Goal: Navigation & Orientation: Find specific page/section

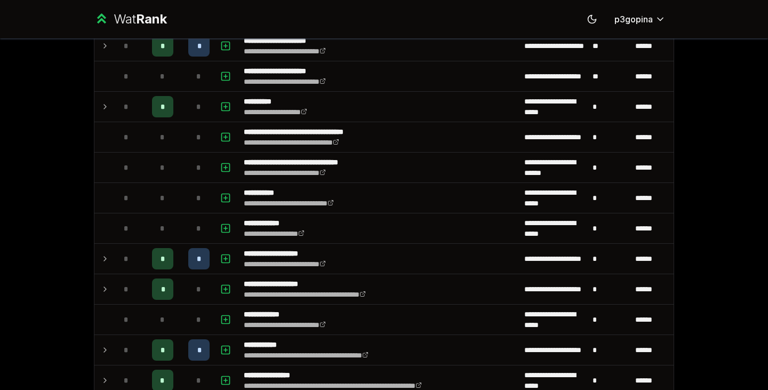
scroll to position [1354, 0]
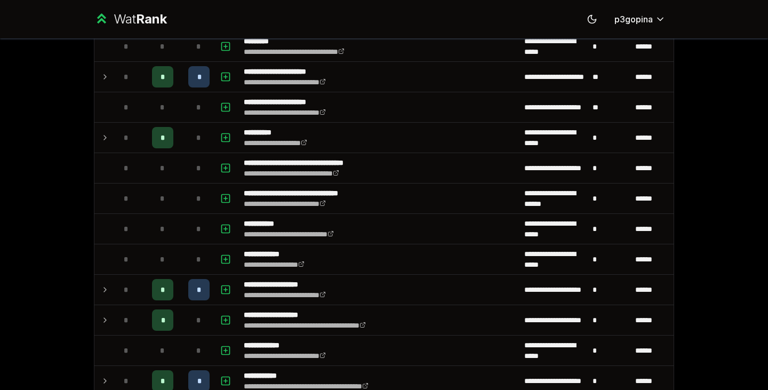
click at [189, 134] on div "*" at bounding box center [198, 137] width 21 height 21
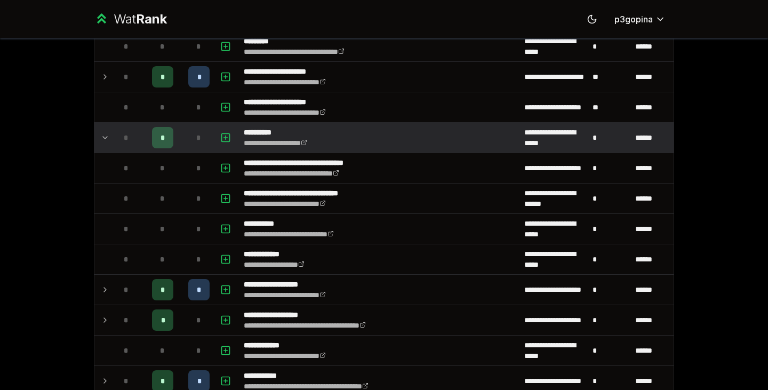
click at [189, 134] on div "*" at bounding box center [198, 137] width 21 height 21
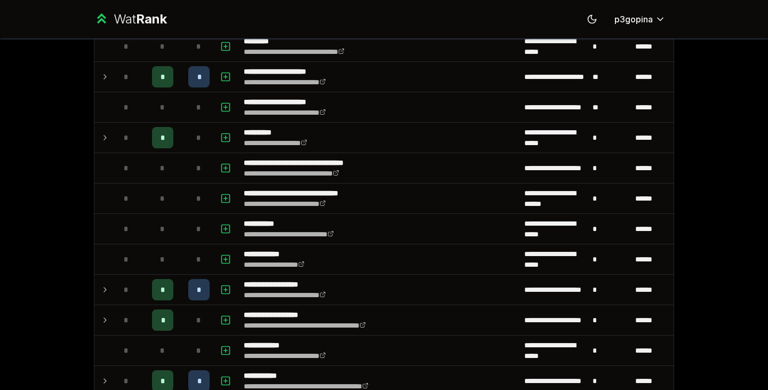
click at [189, 134] on div "*" at bounding box center [198, 137] width 21 height 21
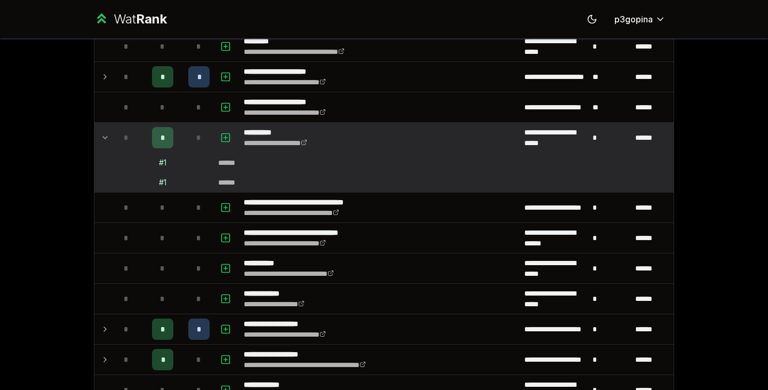
click at [189, 134] on div "*" at bounding box center [198, 137] width 21 height 21
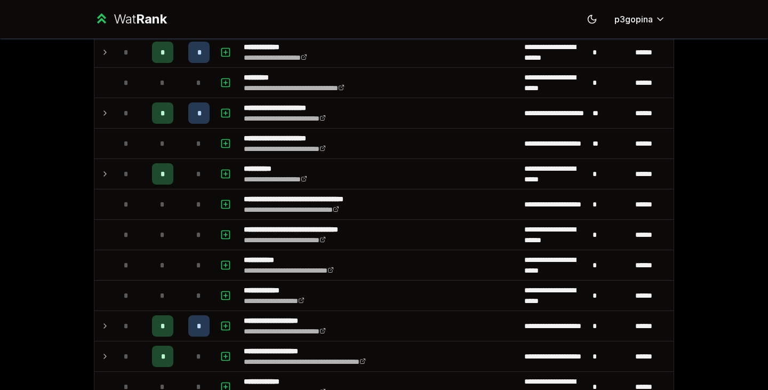
scroll to position [1316, 0]
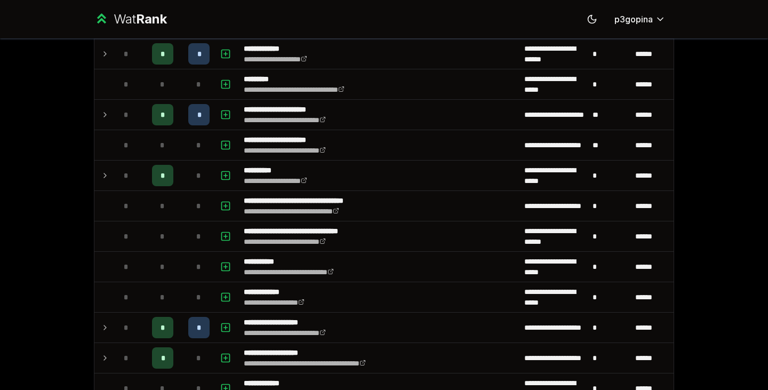
click at [184, 121] on td "*" at bounding box center [199, 115] width 30 height 30
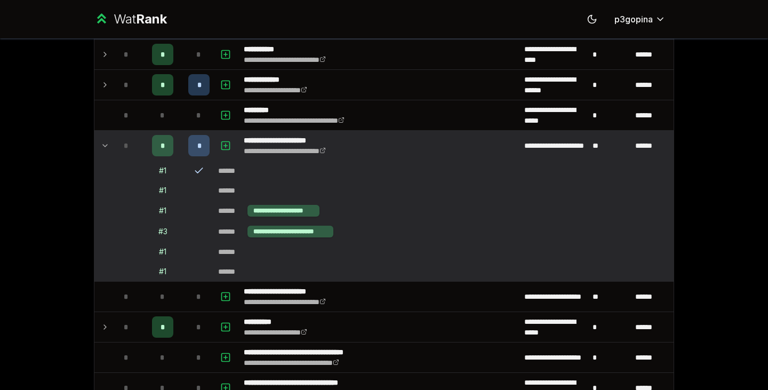
scroll to position [1285, 0]
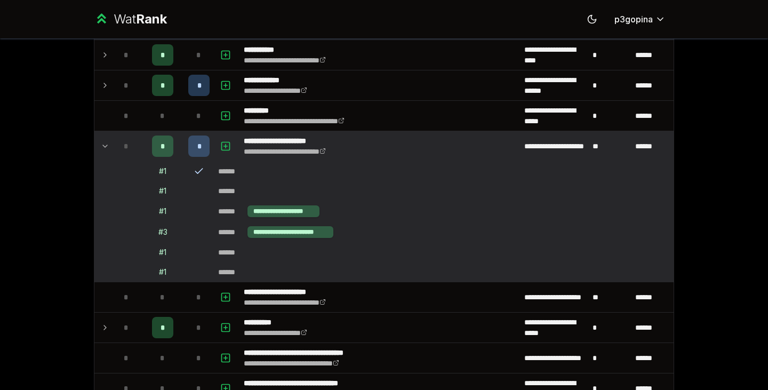
click at [179, 137] on td "*" at bounding box center [162, 146] width 43 height 30
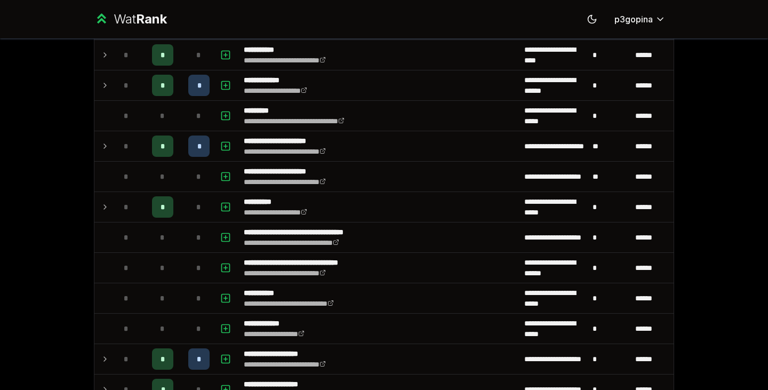
click at [174, 147] on td "*" at bounding box center [162, 146] width 43 height 30
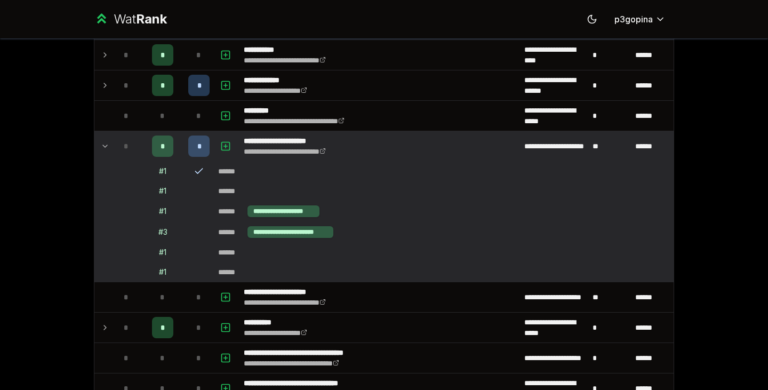
click at [174, 147] on td "*" at bounding box center [162, 146] width 43 height 30
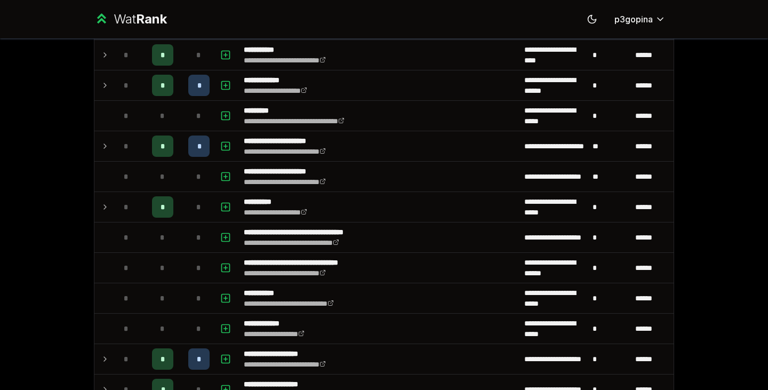
click at [174, 147] on td "*" at bounding box center [162, 146] width 43 height 30
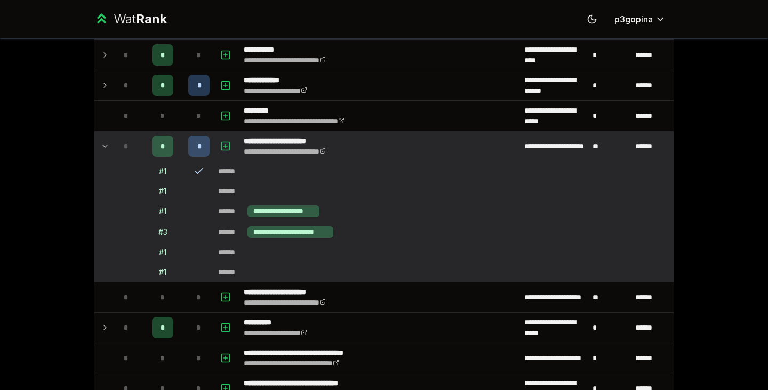
click at [174, 147] on td "*" at bounding box center [162, 146] width 43 height 30
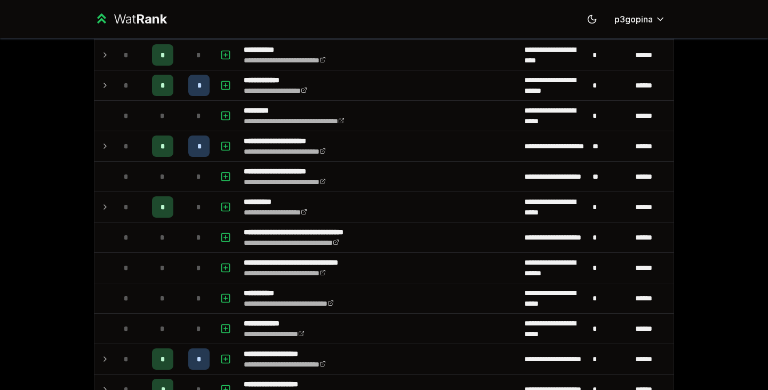
click at [184, 83] on td "*" at bounding box center [199, 85] width 30 height 30
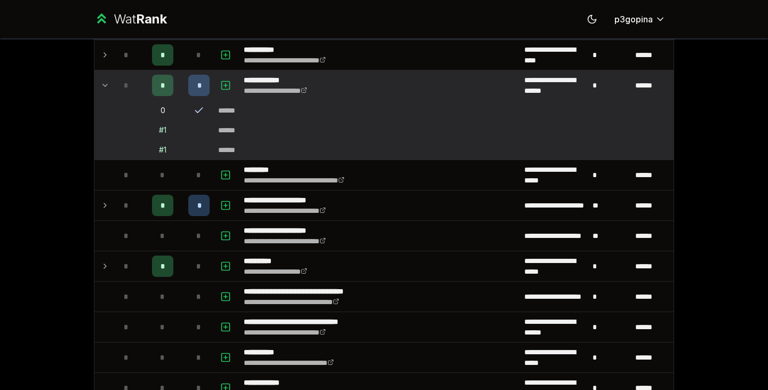
click at [184, 83] on td "*" at bounding box center [199, 85] width 30 height 30
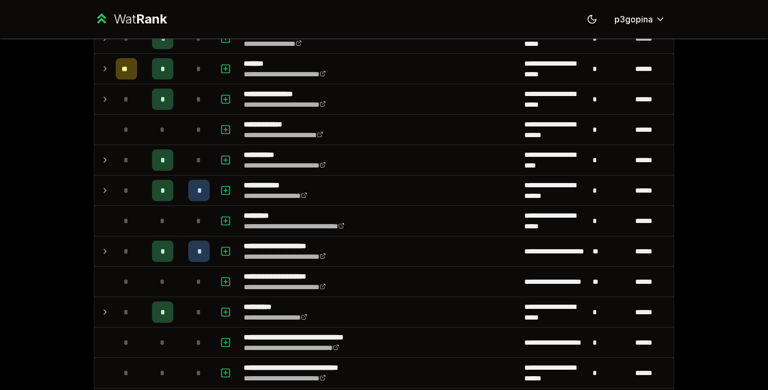
scroll to position [1177, 0]
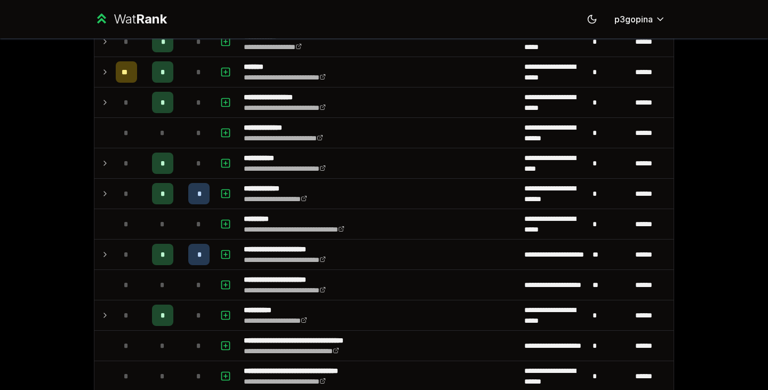
click at [184, 74] on td "*" at bounding box center [199, 72] width 30 height 30
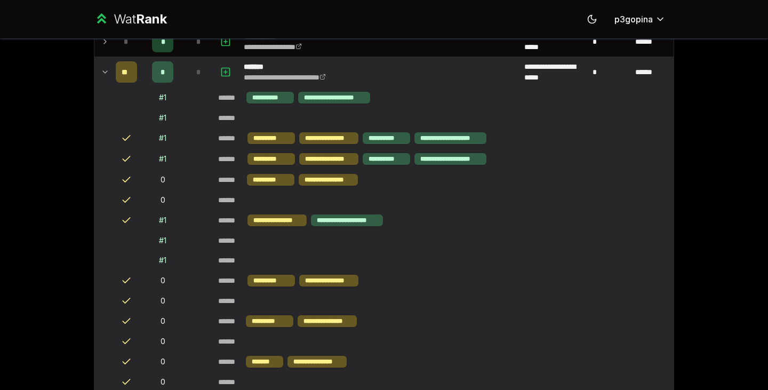
click at [184, 74] on td "*" at bounding box center [199, 72] width 30 height 30
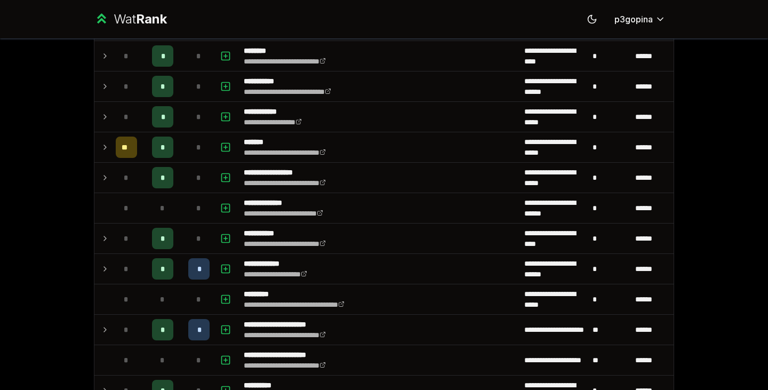
scroll to position [1101, 0]
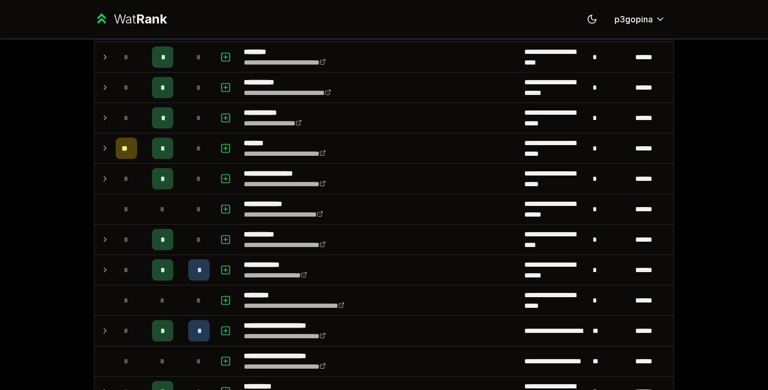
click at [200, 125] on div "*" at bounding box center [198, 117] width 21 height 21
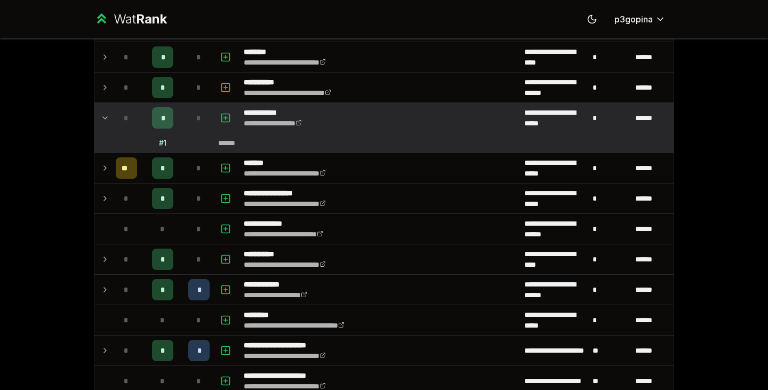
click at [200, 125] on div "*" at bounding box center [198, 117] width 21 height 21
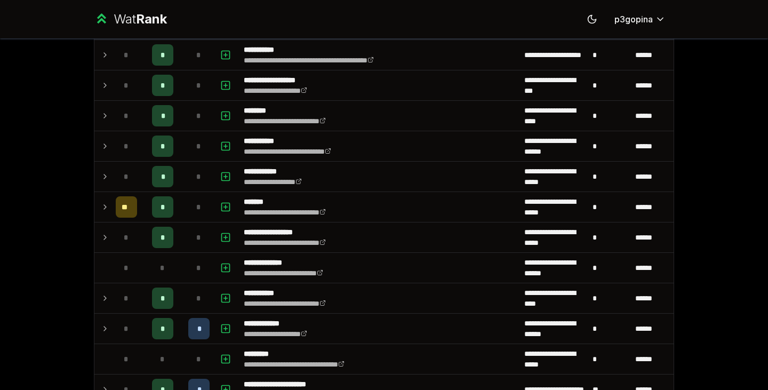
scroll to position [1042, 0]
click at [185, 136] on td "*" at bounding box center [199, 146] width 30 height 30
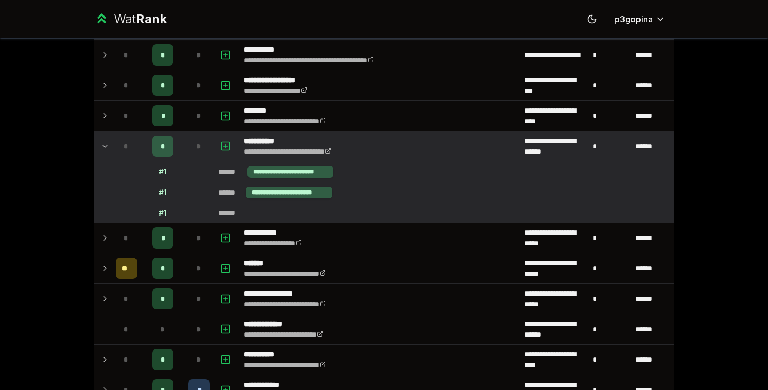
click at [185, 136] on td "*" at bounding box center [199, 146] width 30 height 30
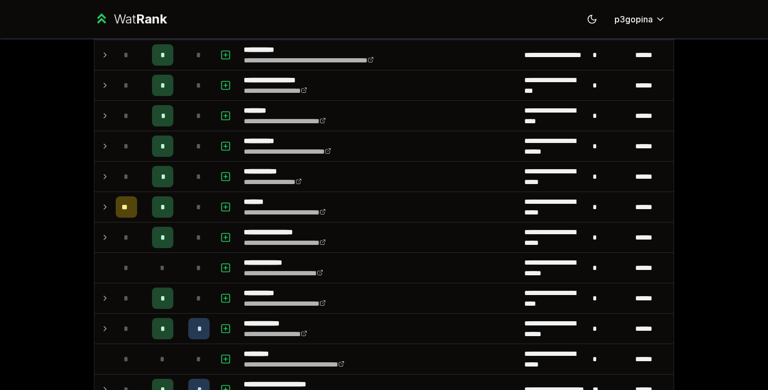
click at [185, 136] on td "*" at bounding box center [199, 146] width 30 height 30
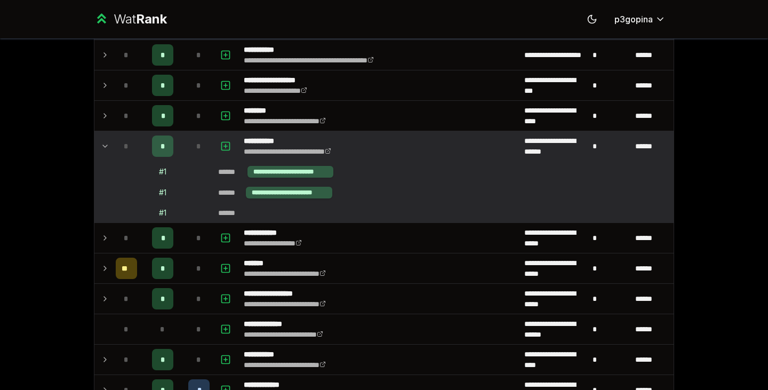
click at [185, 136] on td "*" at bounding box center [199, 146] width 30 height 30
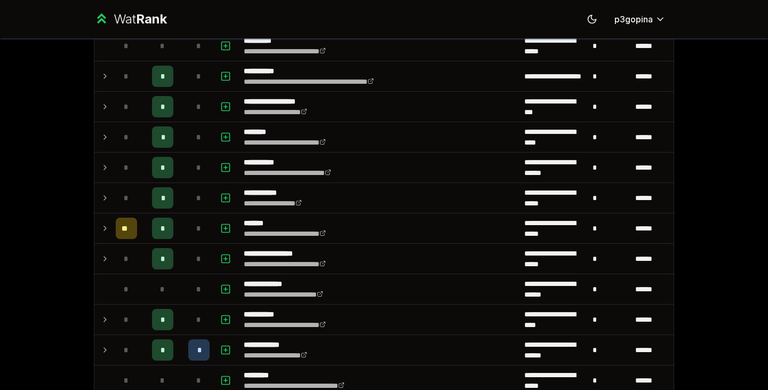
scroll to position [1019, 0]
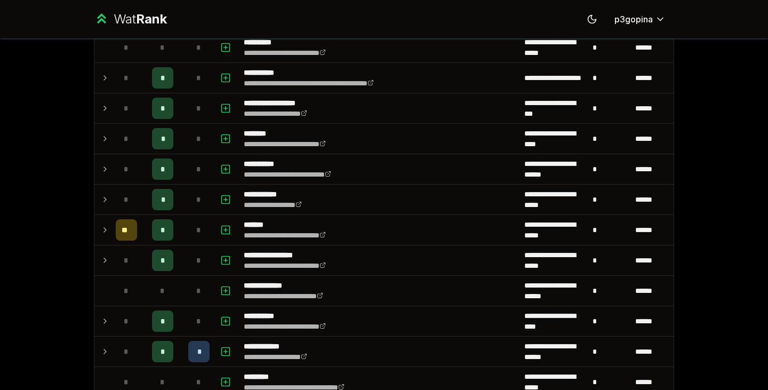
click at [188, 130] on div "*" at bounding box center [198, 138] width 21 height 21
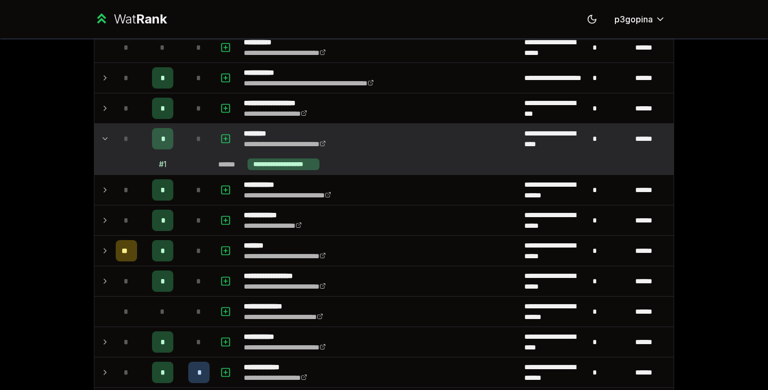
click at [188, 130] on div "*" at bounding box center [198, 138] width 21 height 21
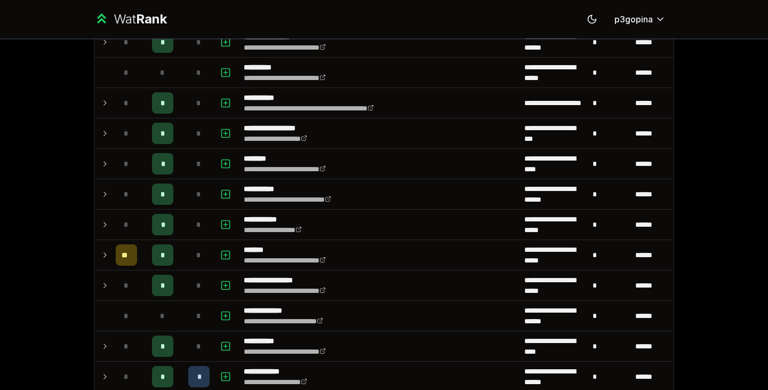
scroll to position [990, 0]
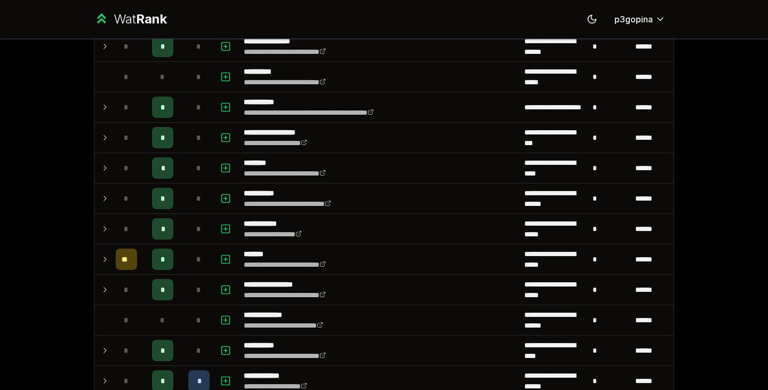
click at [188, 130] on div "*" at bounding box center [198, 137] width 21 height 21
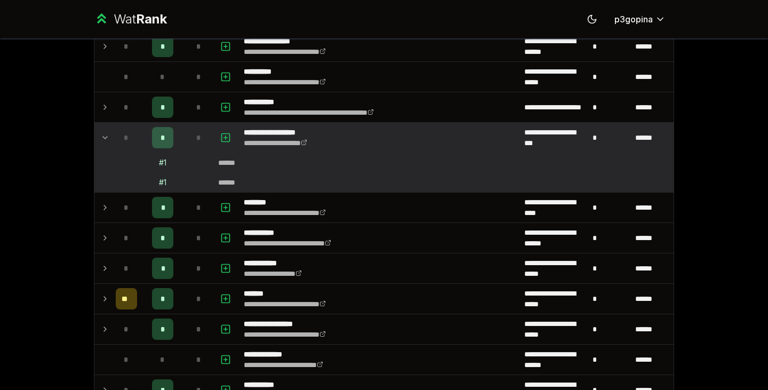
click at [188, 130] on div "*" at bounding box center [198, 137] width 21 height 21
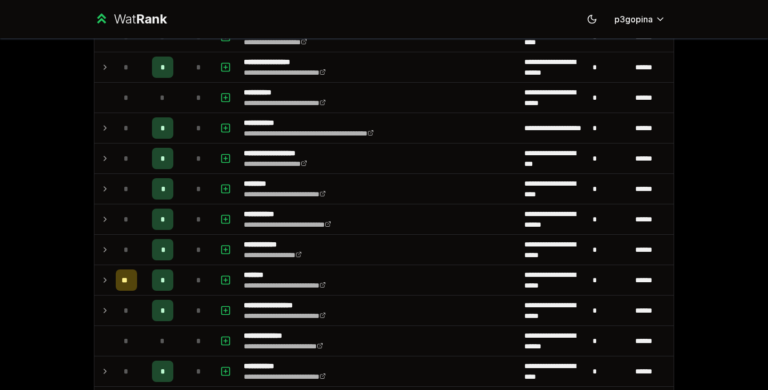
scroll to position [959, 0]
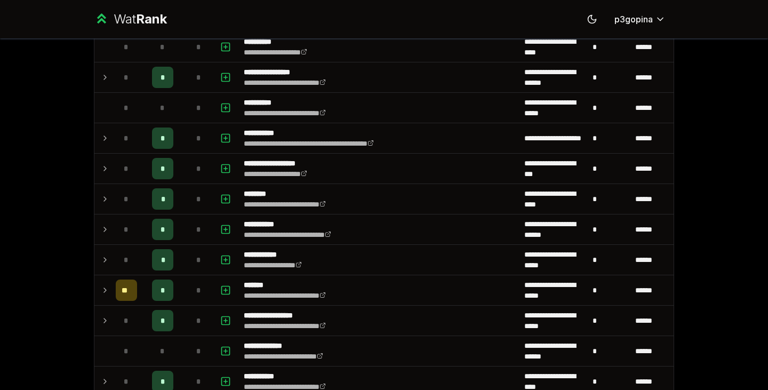
click at [188, 130] on div "*" at bounding box center [198, 137] width 21 height 21
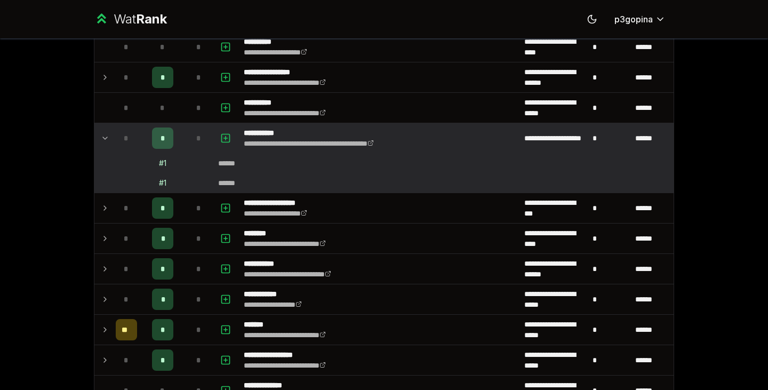
click at [188, 130] on div "*" at bounding box center [198, 137] width 21 height 21
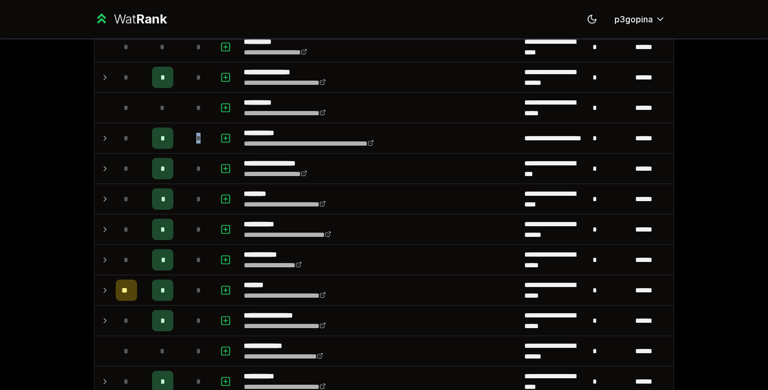
click at [188, 130] on div "*" at bounding box center [198, 137] width 21 height 21
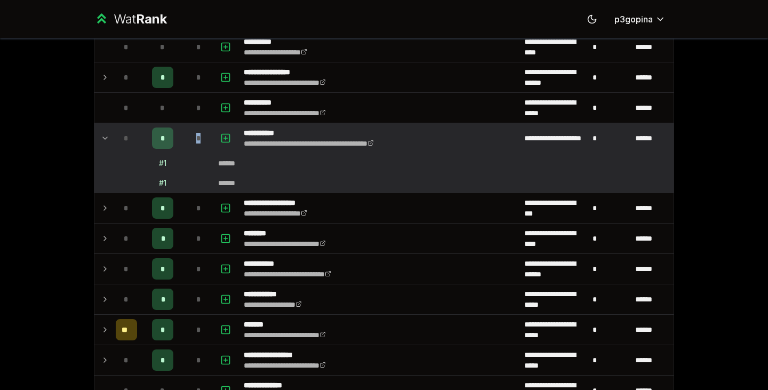
click at [188, 130] on div "*" at bounding box center [198, 137] width 21 height 21
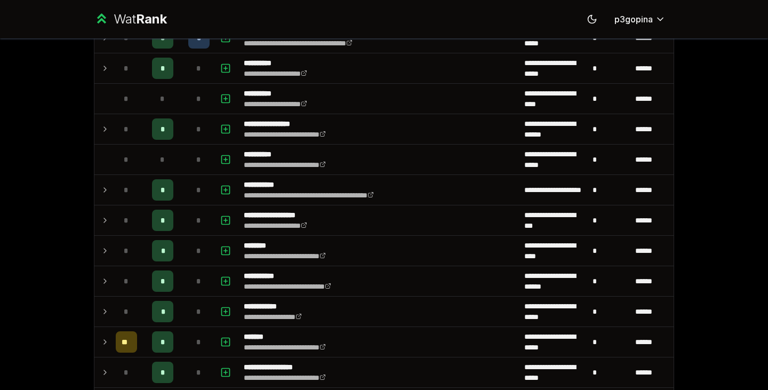
scroll to position [902, 0]
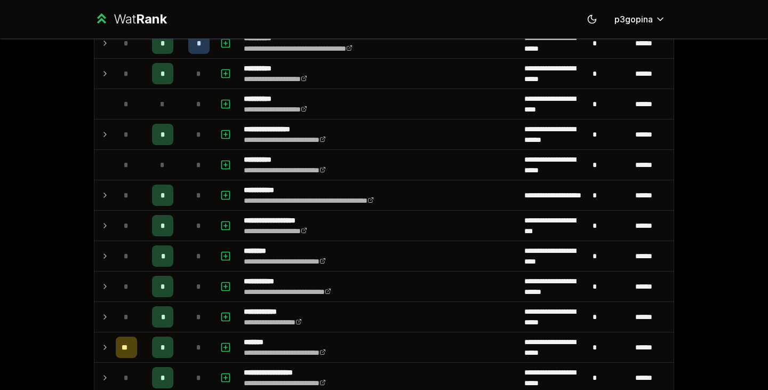
click at [188, 130] on div "*" at bounding box center [198, 134] width 21 height 21
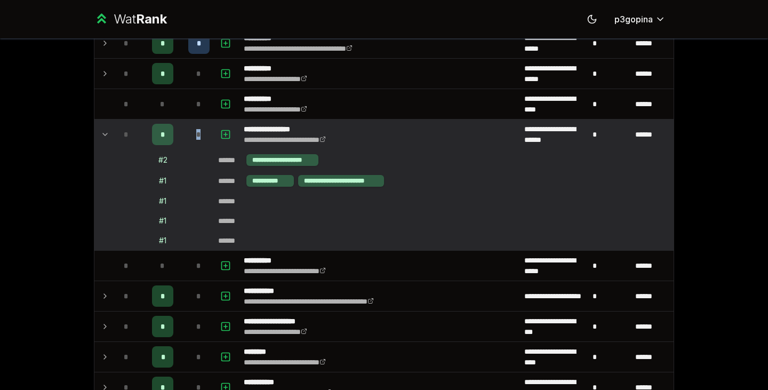
click at [188, 130] on div "*" at bounding box center [198, 134] width 21 height 21
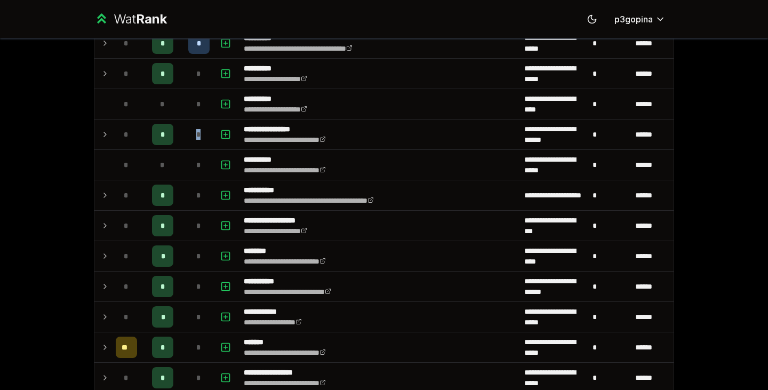
click at [188, 130] on div "*" at bounding box center [198, 134] width 21 height 21
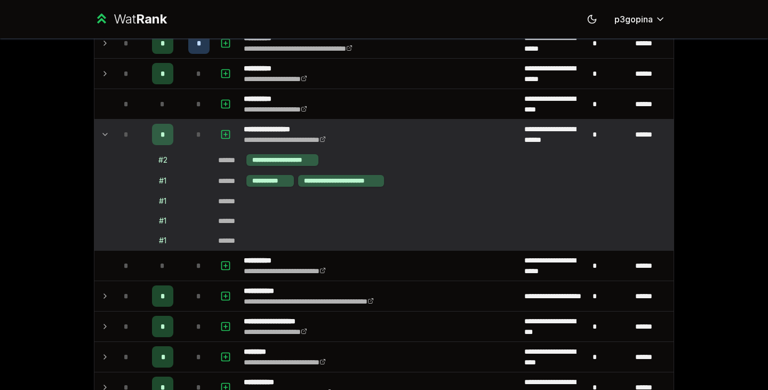
click at [188, 130] on div "*" at bounding box center [198, 134] width 21 height 21
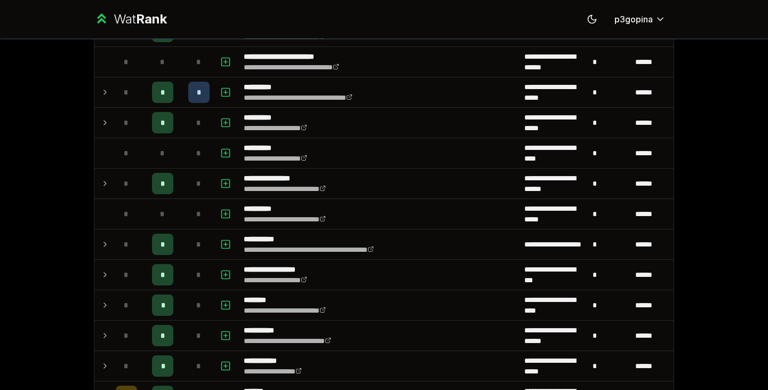
scroll to position [852, 0]
click at [188, 121] on div "*" at bounding box center [198, 123] width 21 height 21
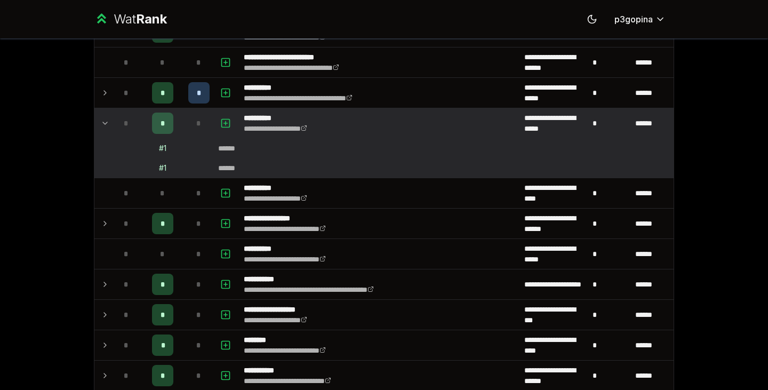
click at [188, 121] on div "*" at bounding box center [198, 123] width 21 height 21
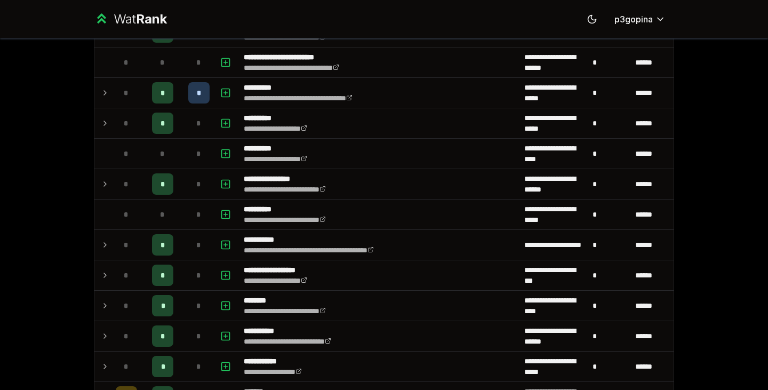
click at [175, 93] on td "*" at bounding box center [162, 93] width 43 height 30
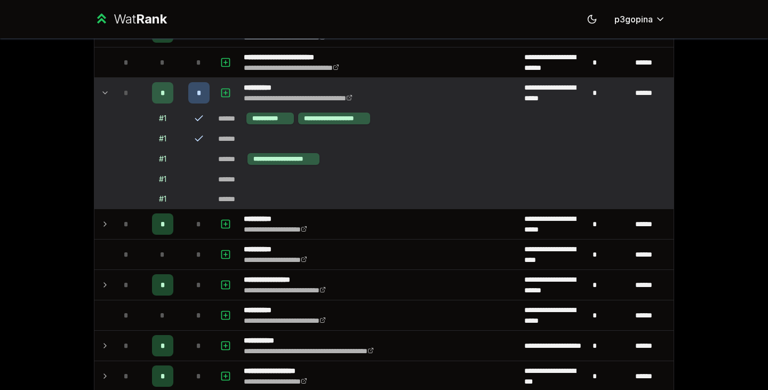
click at [175, 93] on td "*" at bounding box center [162, 93] width 43 height 30
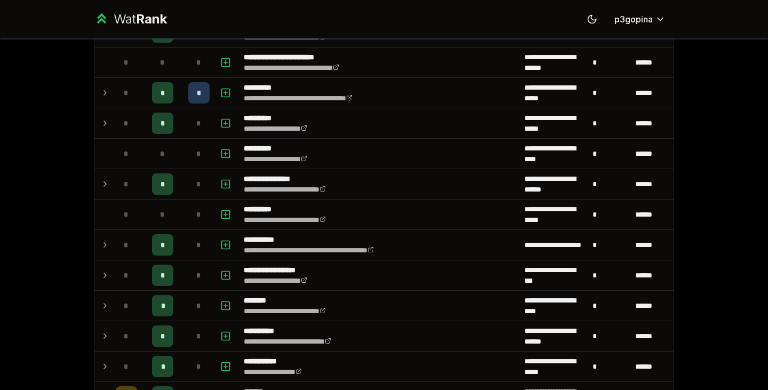
click at [175, 93] on td "*" at bounding box center [162, 93] width 43 height 30
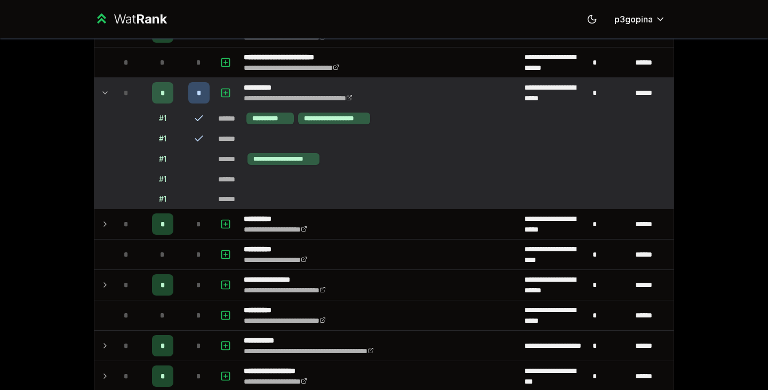
click at [175, 93] on td "*" at bounding box center [162, 93] width 43 height 30
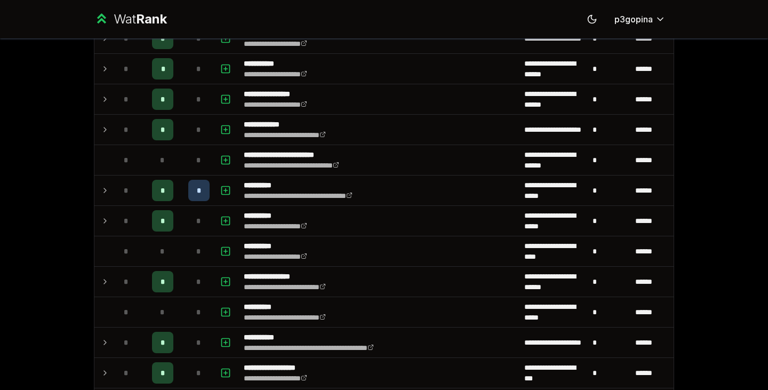
scroll to position [754, 0]
click at [184, 130] on td "*" at bounding box center [199, 130] width 30 height 30
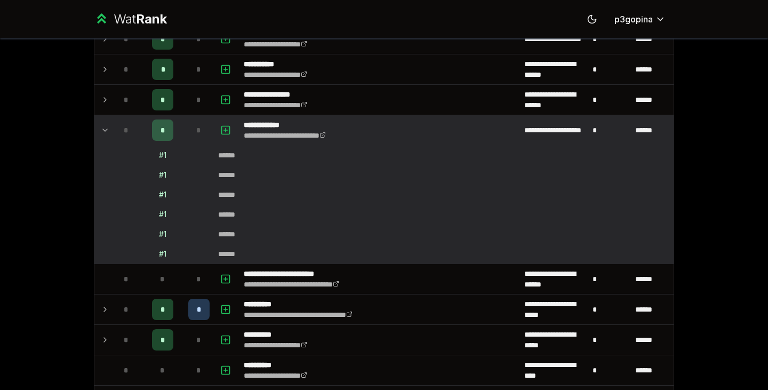
click at [184, 130] on td "*" at bounding box center [199, 130] width 30 height 30
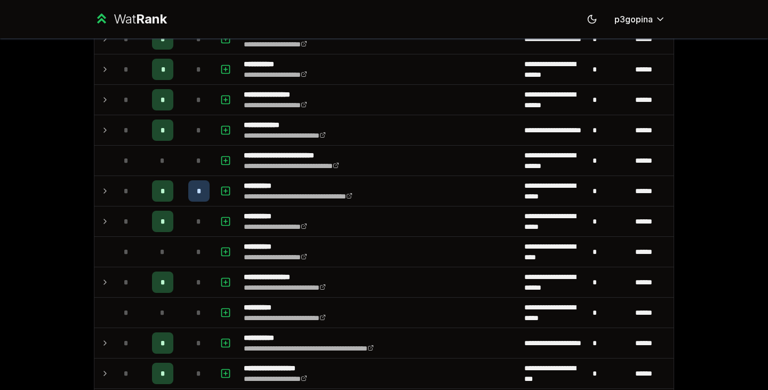
click at [188, 107] on div "*" at bounding box center [198, 99] width 21 height 21
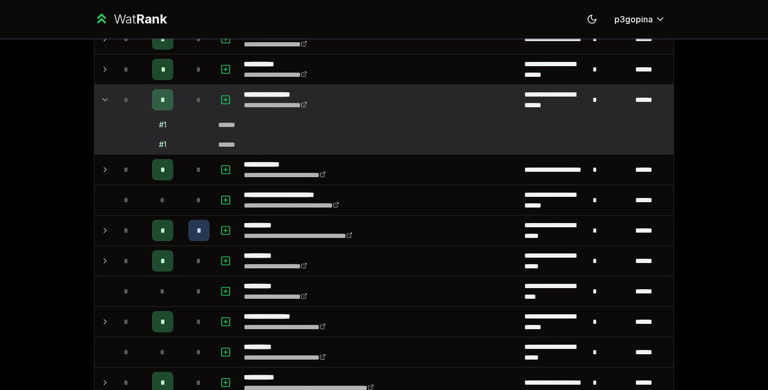
click at [188, 107] on div "*" at bounding box center [198, 99] width 21 height 21
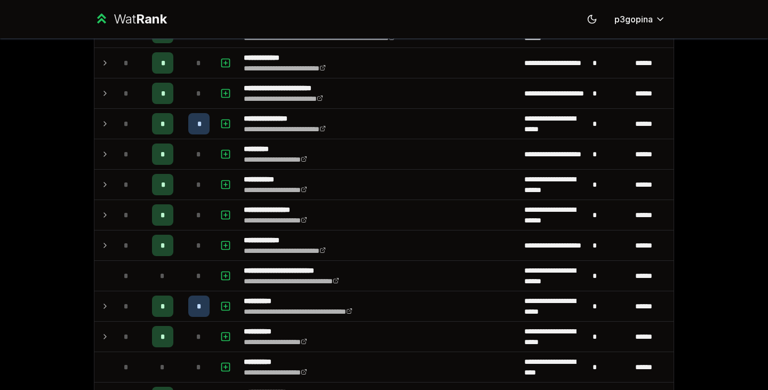
scroll to position [638, 0]
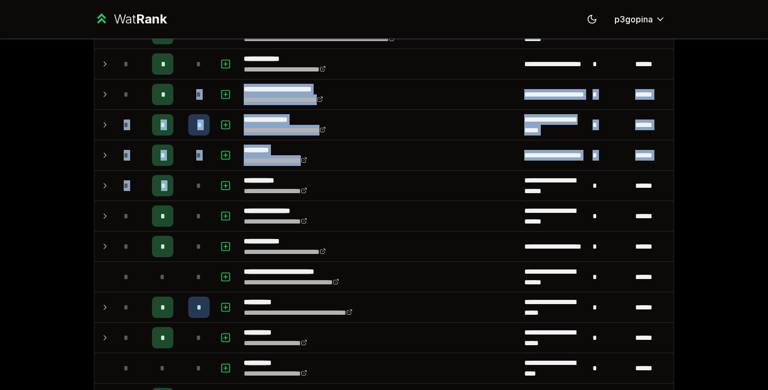
drag, startPoint x: 184, startPoint y: 107, endPoint x: 190, endPoint y: 180, distance: 73.8
click at [190, 180] on tbody "**********" at bounding box center [383, 315] width 579 height 1653
click at [190, 180] on div "*" at bounding box center [198, 185] width 21 height 21
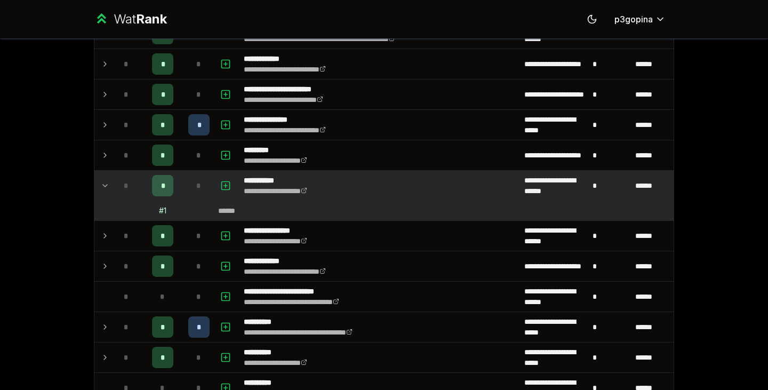
click at [190, 180] on div "*" at bounding box center [198, 185] width 21 height 21
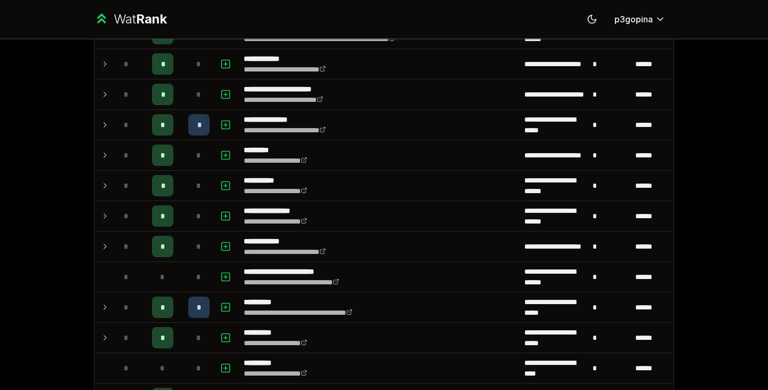
click at [190, 180] on div "*" at bounding box center [198, 185] width 21 height 21
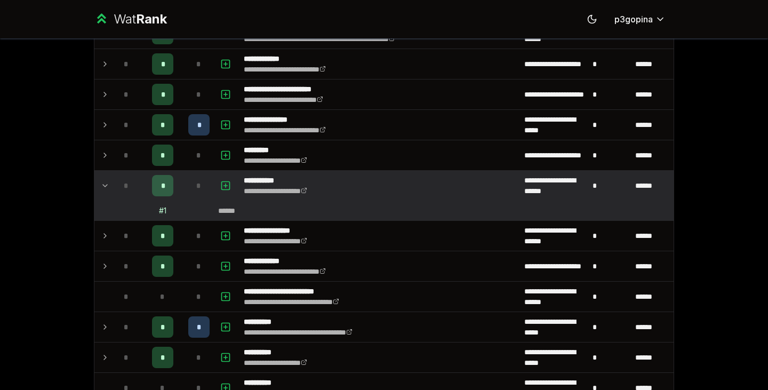
click at [190, 180] on div "*" at bounding box center [198, 185] width 21 height 21
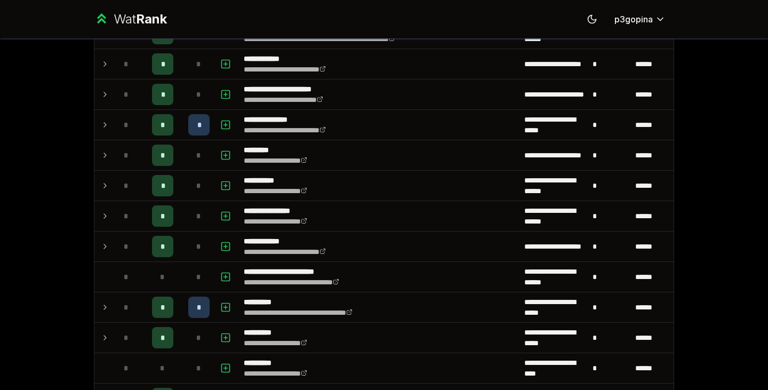
click at [191, 164] on div "*" at bounding box center [198, 154] width 21 height 21
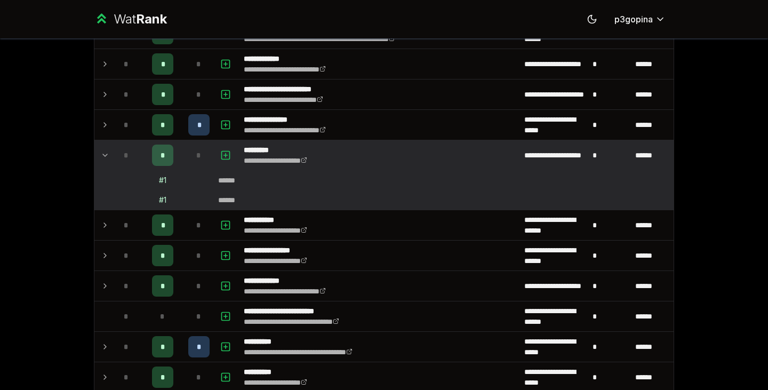
click at [191, 164] on div "*" at bounding box center [198, 154] width 21 height 21
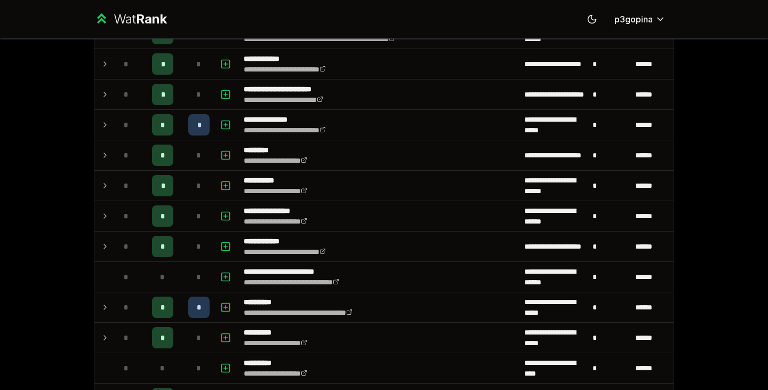
click at [174, 129] on td "*" at bounding box center [162, 125] width 43 height 30
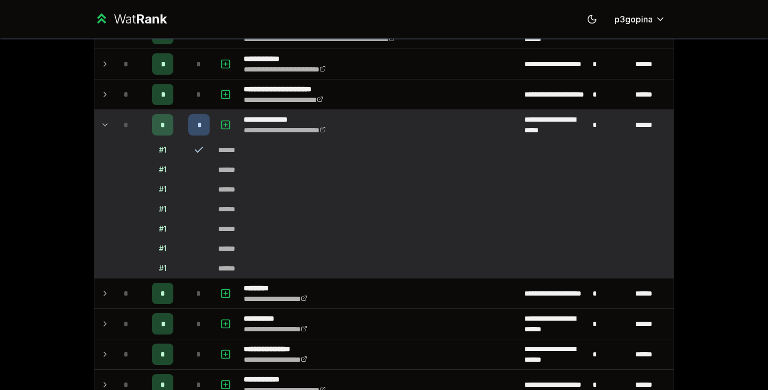
click at [174, 129] on td "*" at bounding box center [162, 125] width 43 height 30
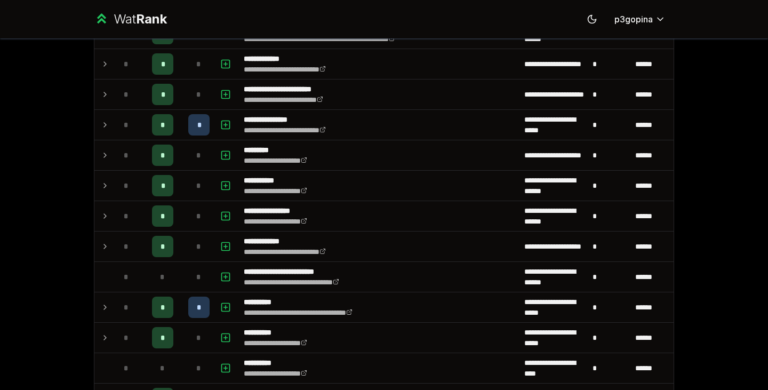
click at [271, 190] on link "**********" at bounding box center [275, 190] width 63 height 7
